Goal: Information Seeking & Learning: Learn about a topic

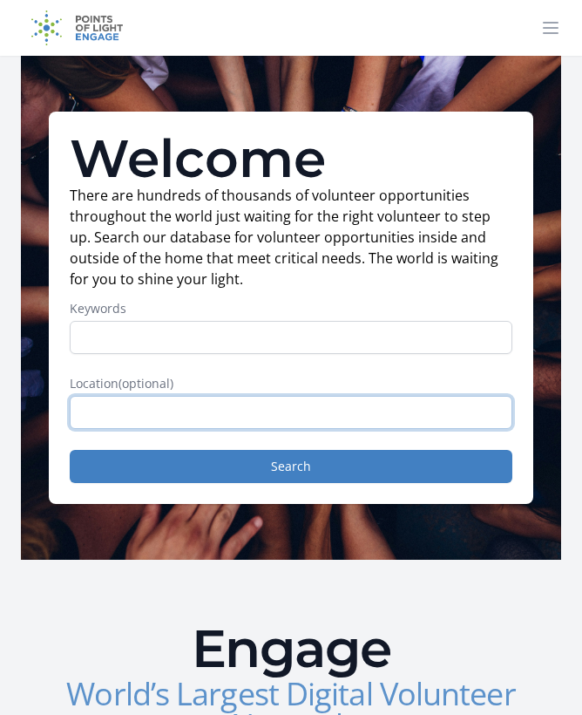
click at [204, 405] on input "text" at bounding box center [291, 412] width 443 height 33
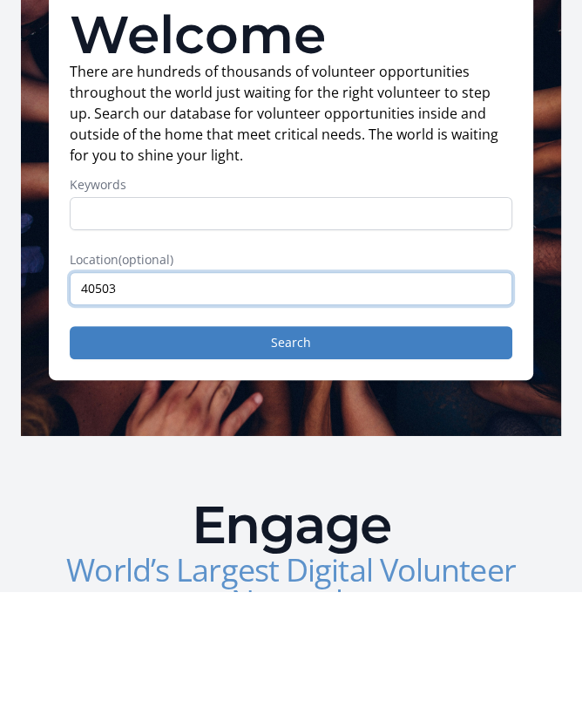
type input "40503"
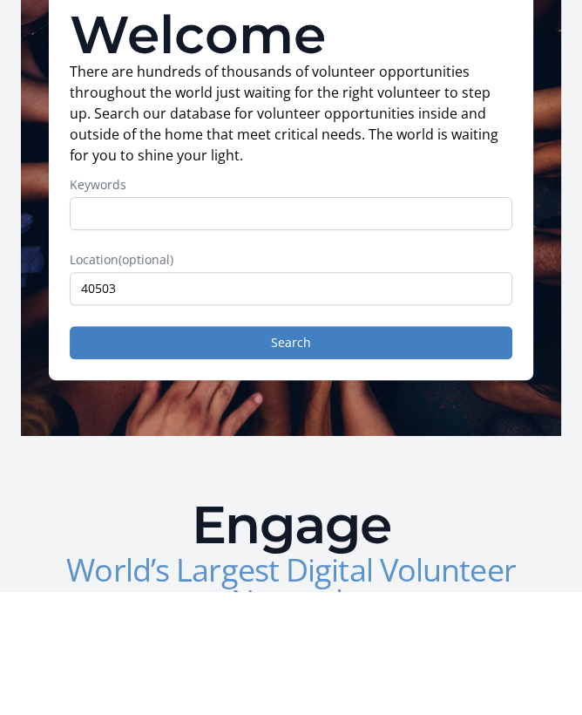
click at [317, 450] on button "Search" at bounding box center [291, 466] width 443 height 33
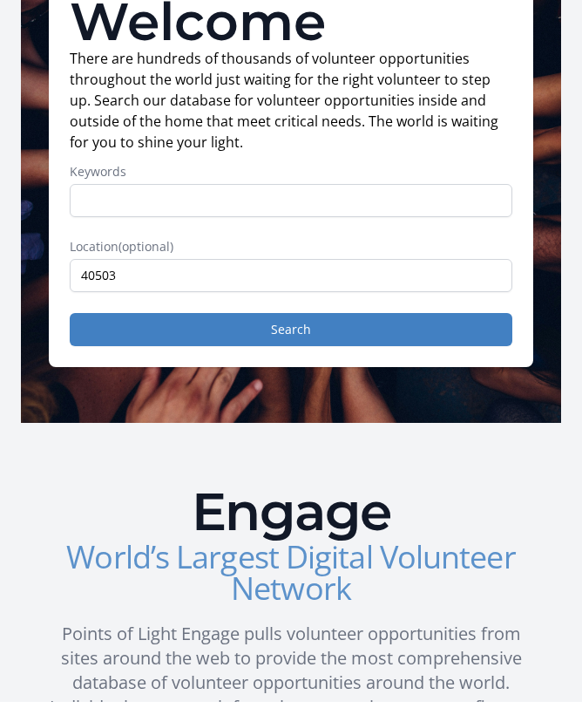
click at [322, 326] on button "Search" at bounding box center [291, 342] width 443 height 33
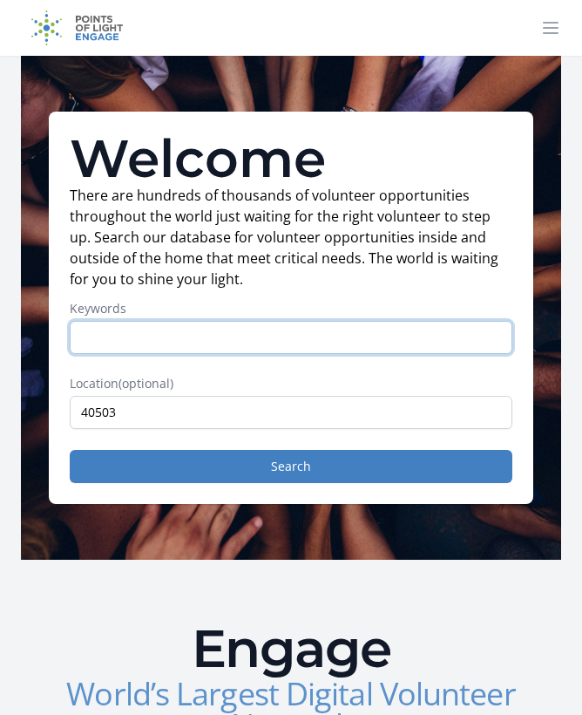
click at [143, 332] on input "Keywords" at bounding box center [291, 337] width 443 height 33
type input "Volunteer"
click at [291, 466] on button "Search" at bounding box center [291, 466] width 443 height 33
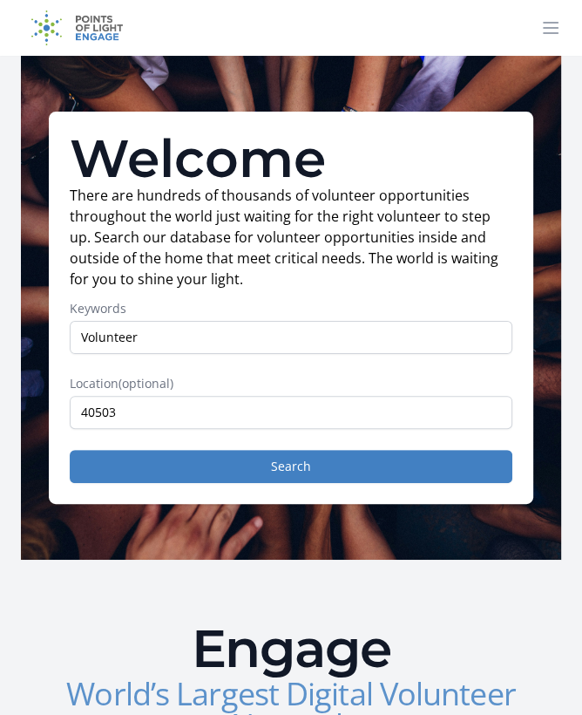
click at [554, 37] on icon at bounding box center [551, 27] width 21 height 21
click at [557, 27] on icon at bounding box center [551, 28] width 14 height 10
click at [562, 30] on button at bounding box center [551, 27] width 35 height 35
click at [547, 32] on icon at bounding box center [551, 28] width 14 height 10
click at [559, 32] on icon at bounding box center [551, 27] width 21 height 21
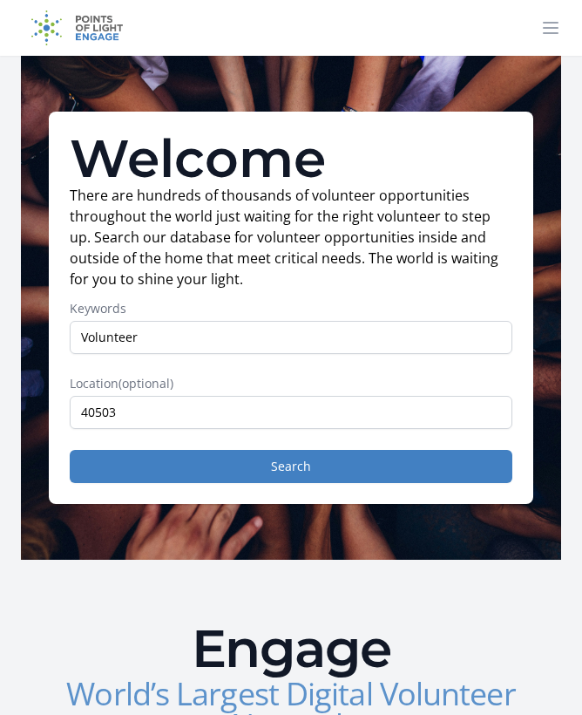
click at [560, 39] on button at bounding box center [551, 27] width 35 height 35
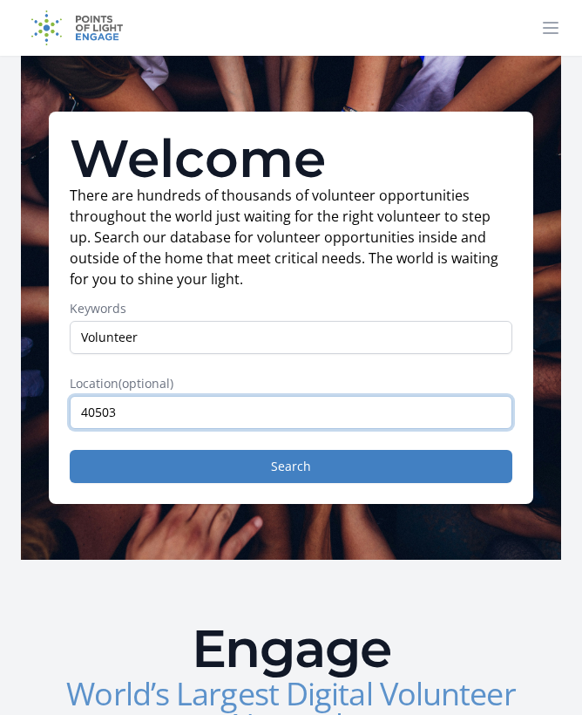
click at [147, 420] on input "40503" at bounding box center [291, 412] width 443 height 33
type input "4"
type input "[GEOGRAPHIC_DATA], [GEOGRAPHIC_DATA]"
click at [291, 466] on button "Search" at bounding box center [291, 466] width 443 height 33
